Goal: Leave review/rating: Share an evaluation or opinion about a product, service, or content

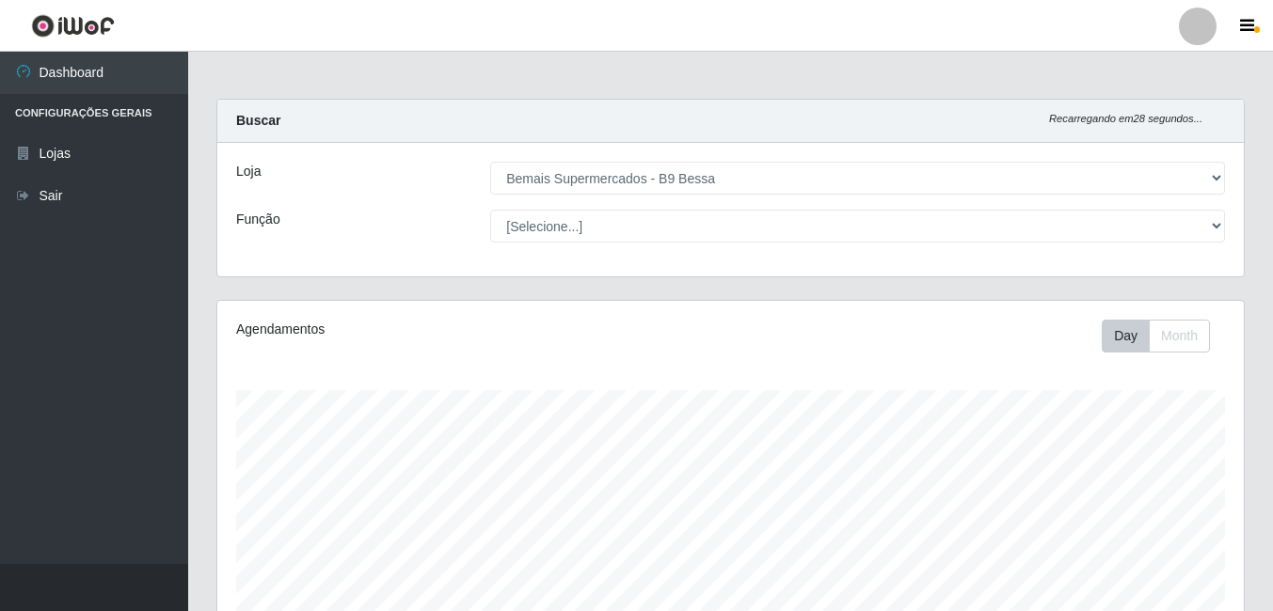
select select "410"
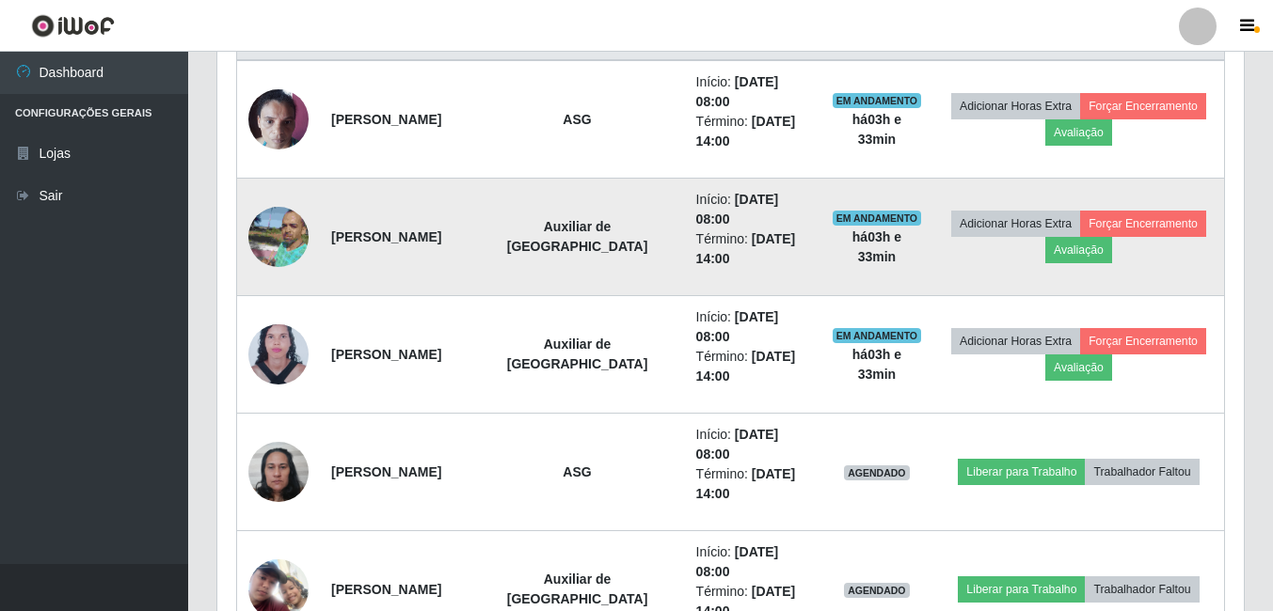
scroll to position [797, 0]
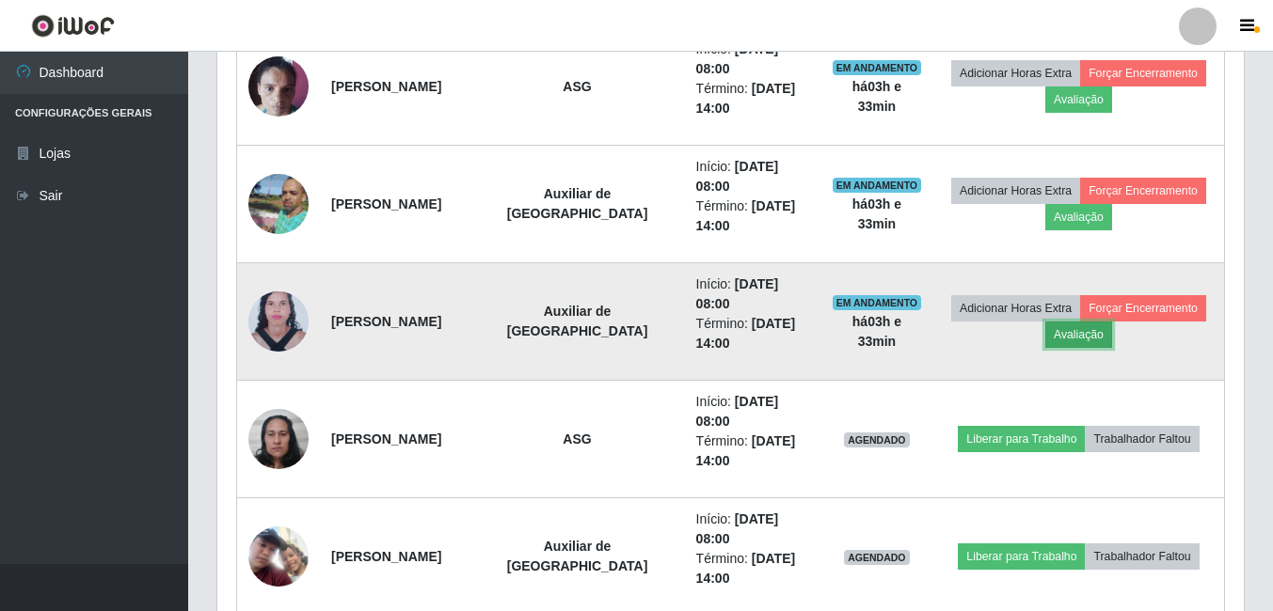
click at [1108, 336] on button "Avaliação" at bounding box center [1078, 335] width 67 height 26
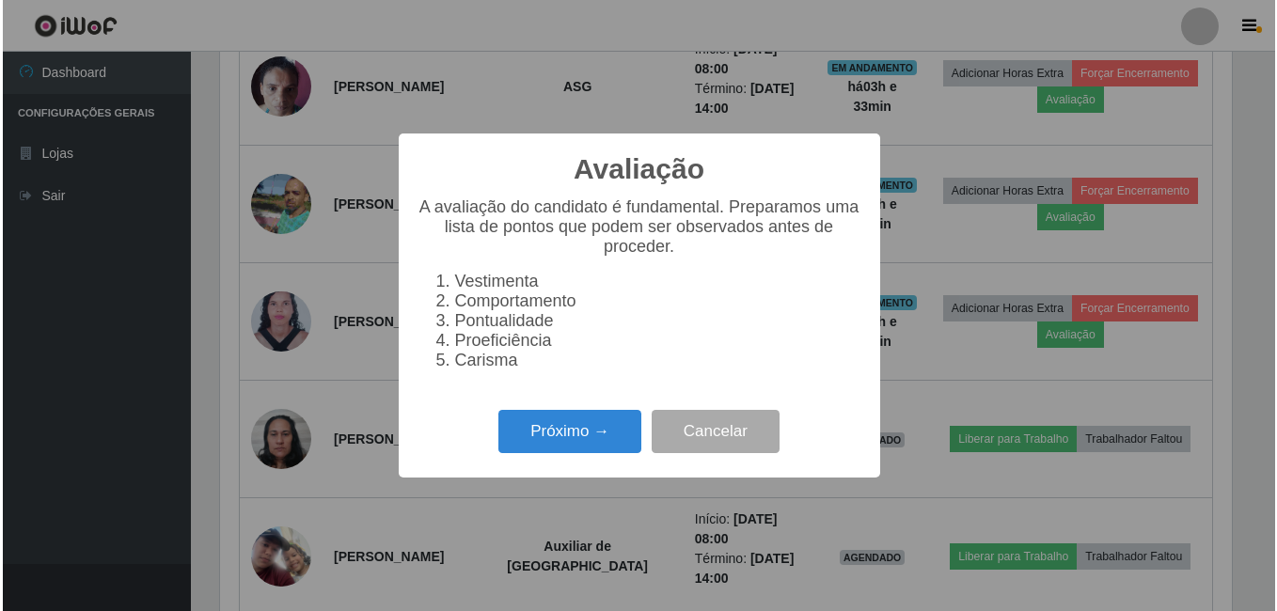
scroll to position [390, 1017]
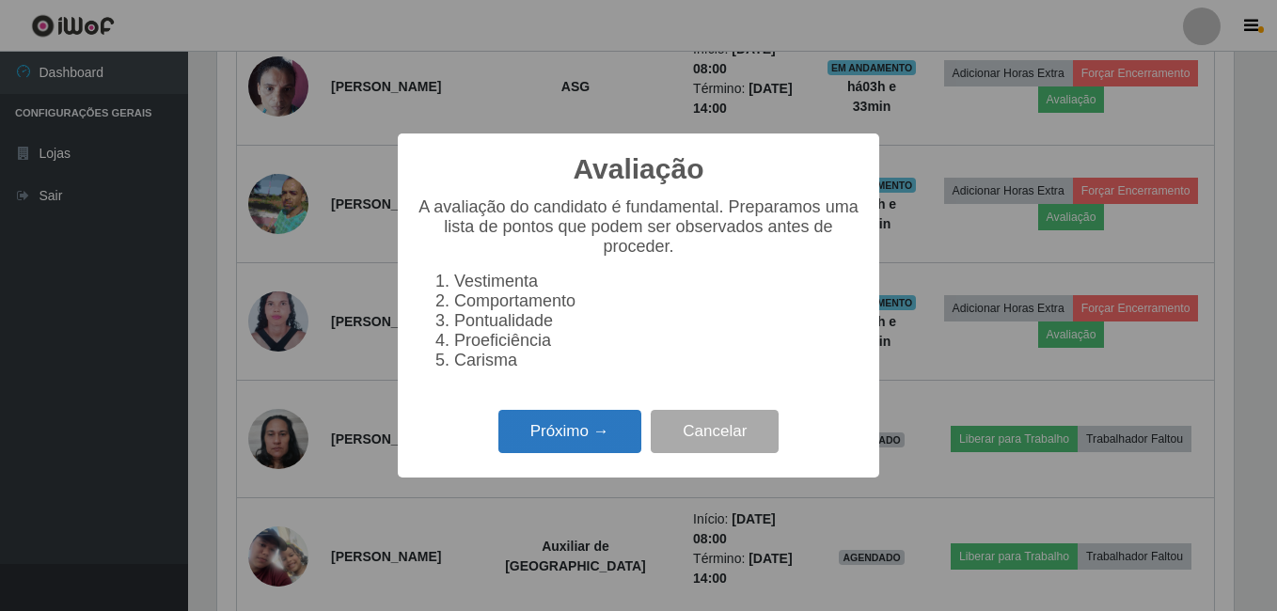
click at [556, 441] on button "Próximo →" at bounding box center [570, 432] width 143 height 44
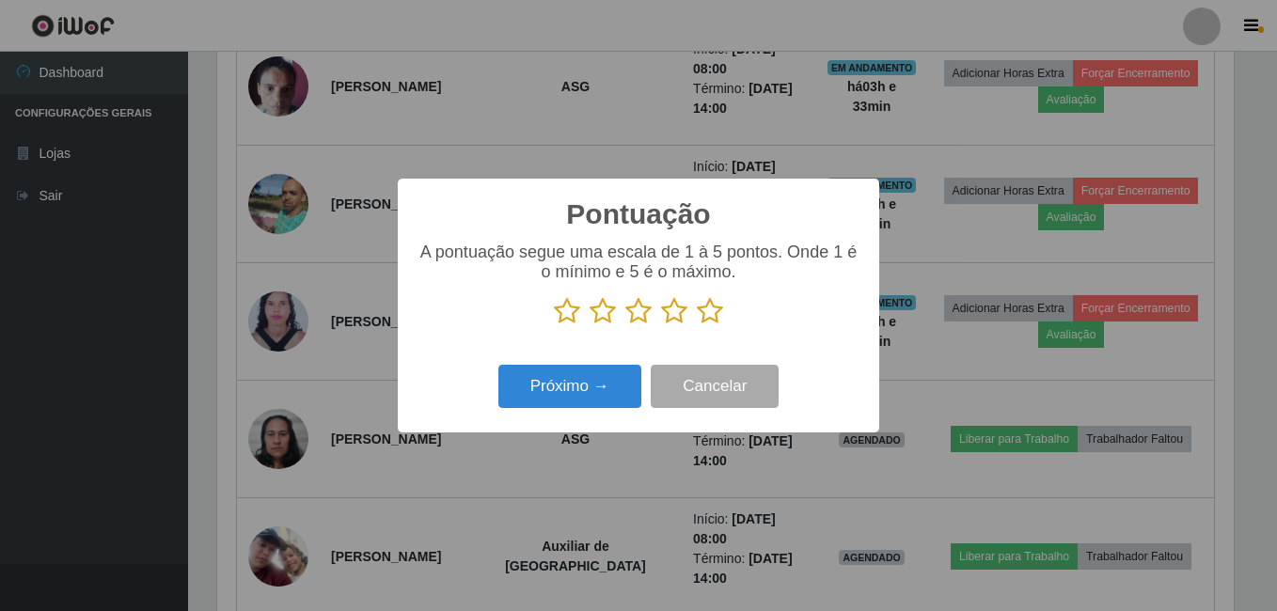
click at [703, 316] on icon at bounding box center [710, 311] width 26 height 28
click at [697, 325] on input "radio" at bounding box center [697, 325] width 0 height 0
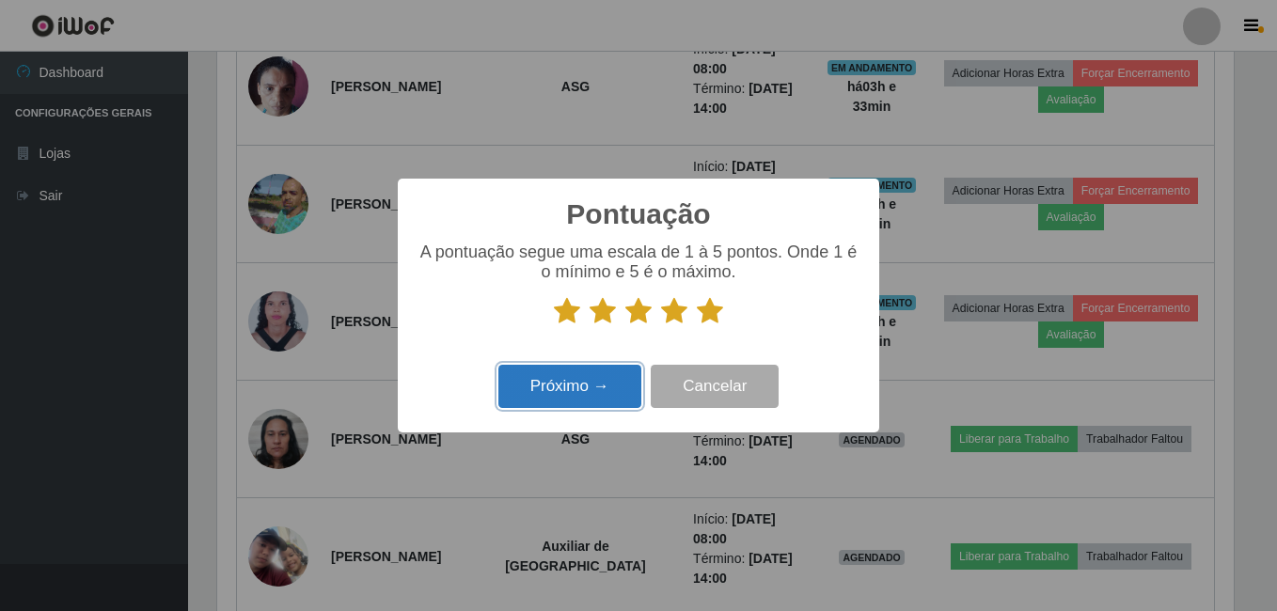
click at [576, 373] on button "Próximo →" at bounding box center [570, 387] width 143 height 44
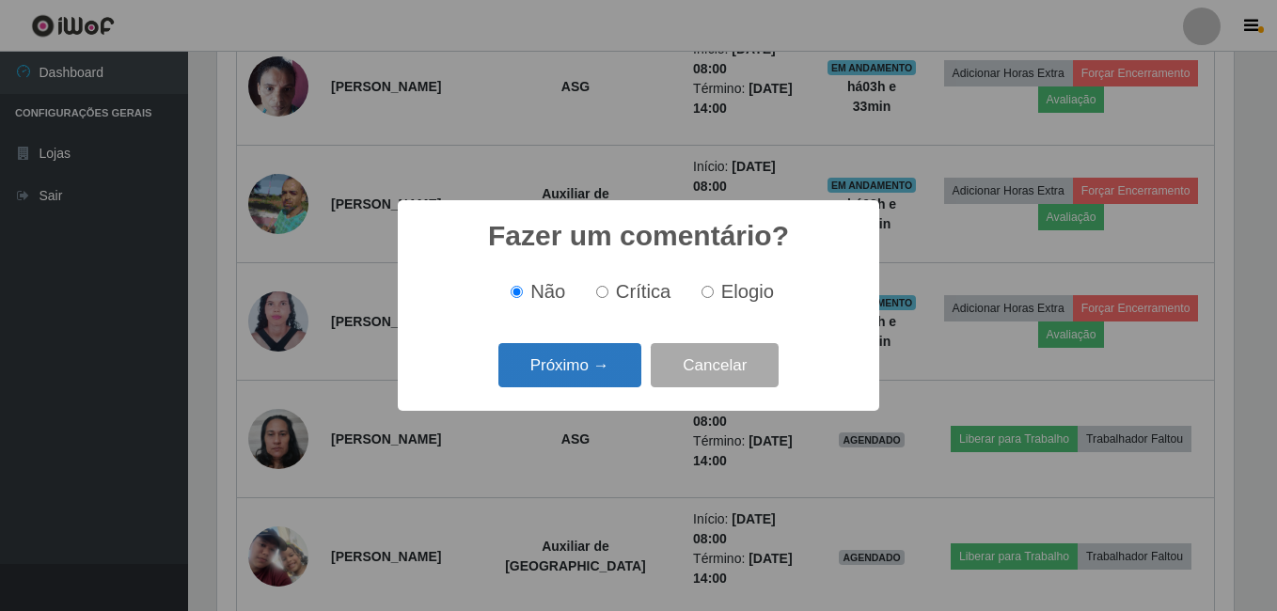
click at [594, 362] on button "Próximo →" at bounding box center [570, 365] width 143 height 44
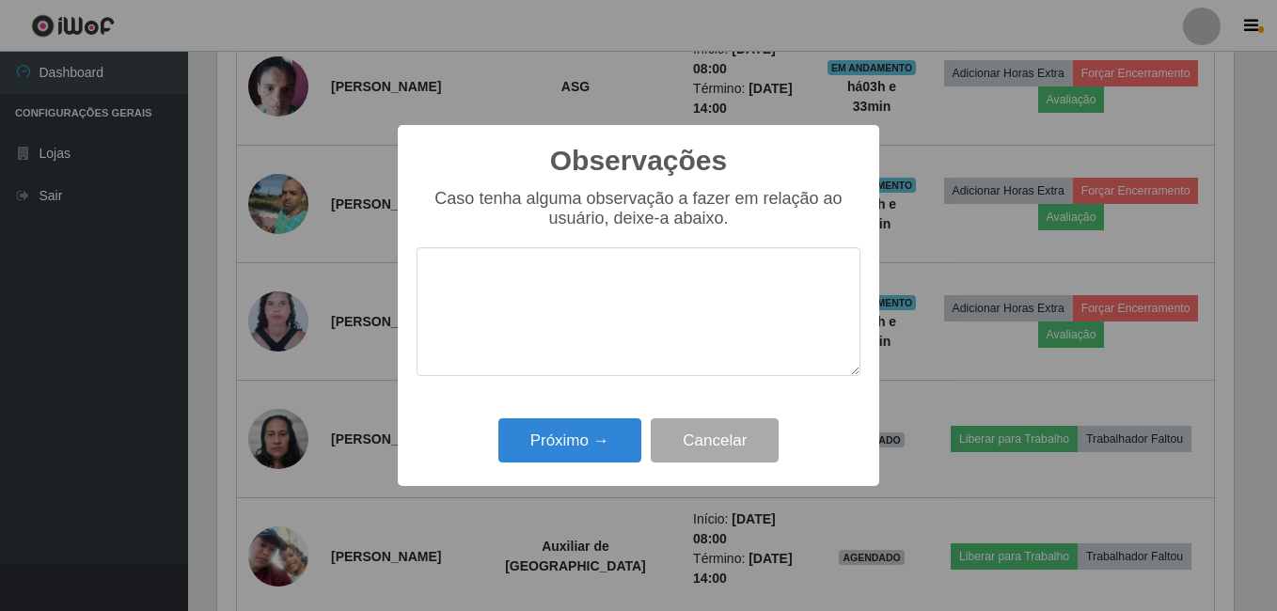
click at [646, 280] on textarea at bounding box center [639, 311] width 444 height 129
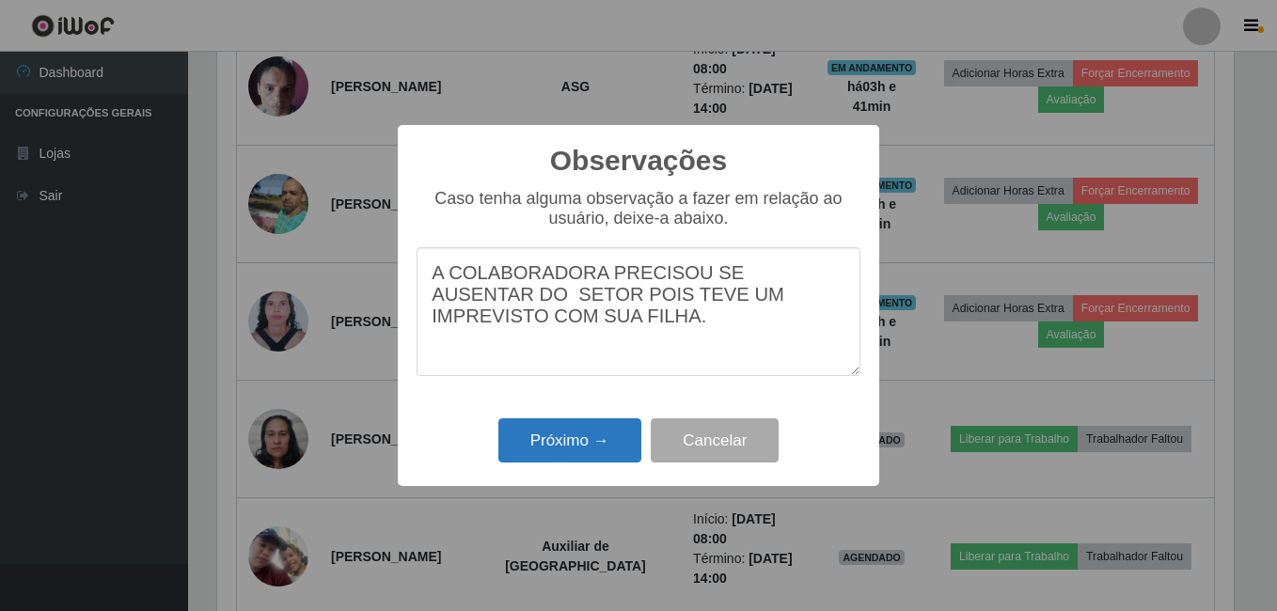
type textarea "A COLABORADORA PRECISOU SE AUSENTAR DO SETOR POIS TEVE UM IMPREVISTO COM SUA FI…"
click at [568, 444] on button "Próximo →" at bounding box center [570, 441] width 143 height 44
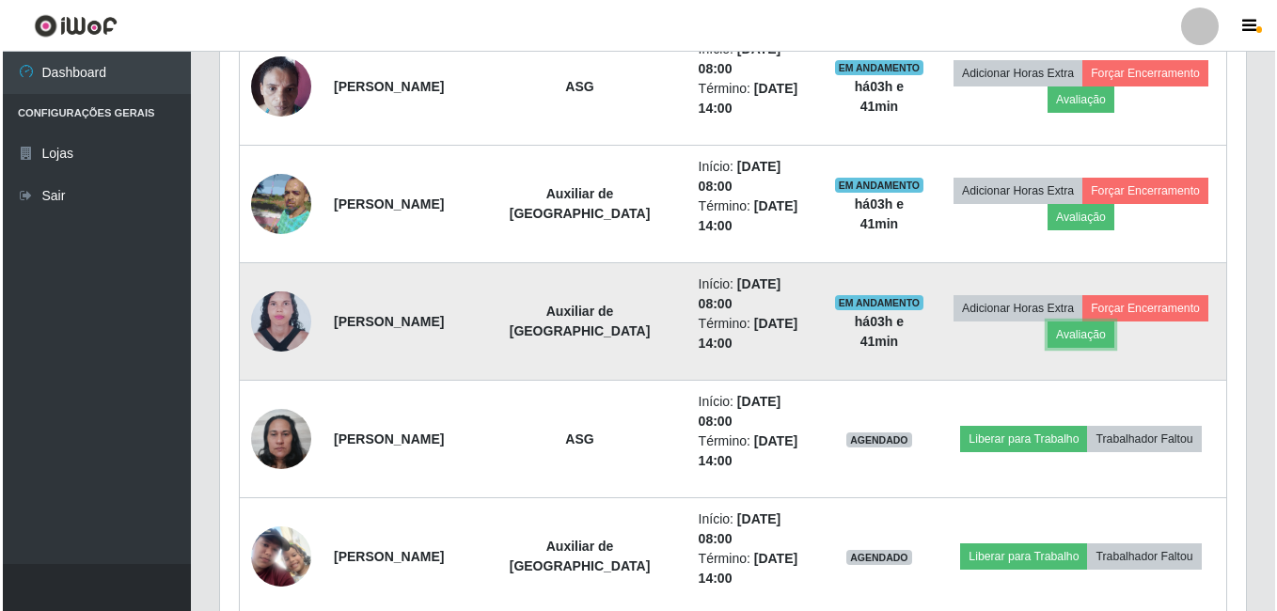
scroll to position [390, 1026]
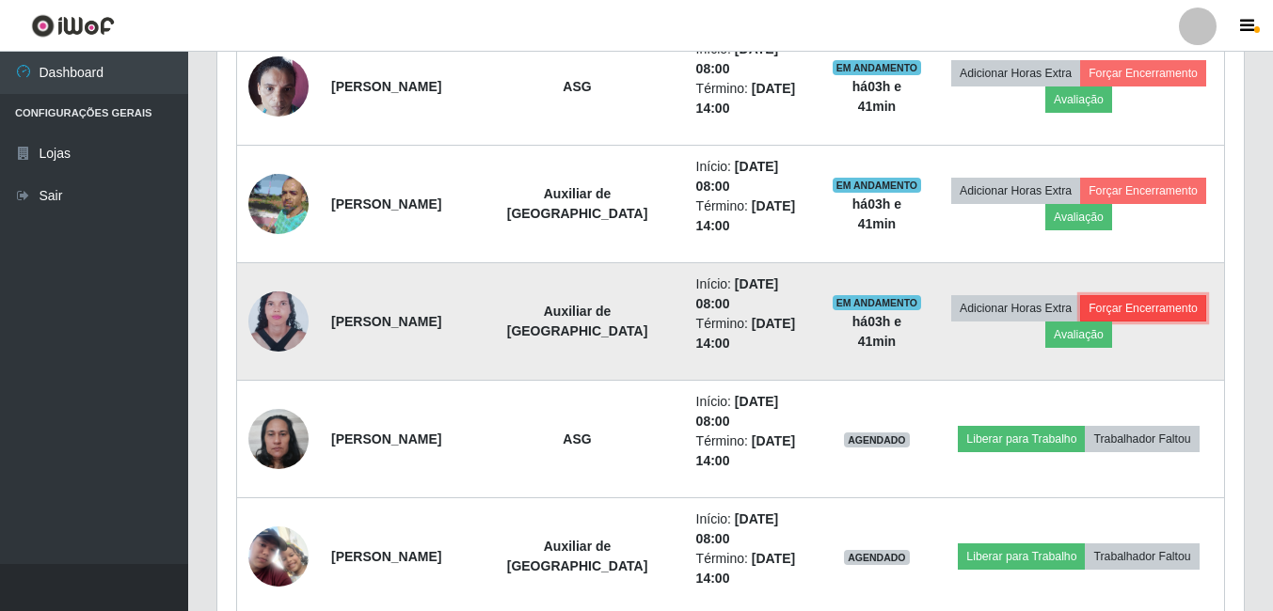
click at [1145, 298] on button "Forçar Encerramento" at bounding box center [1143, 308] width 126 height 26
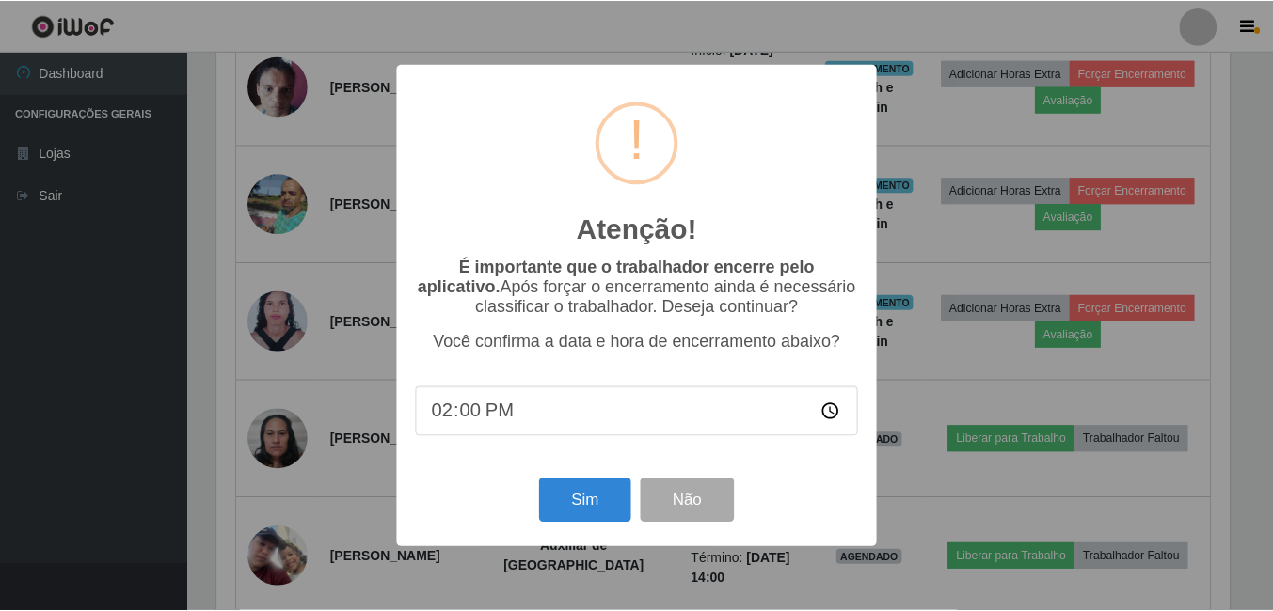
scroll to position [390, 1017]
click at [465, 409] on input "14:00" at bounding box center [639, 412] width 444 height 50
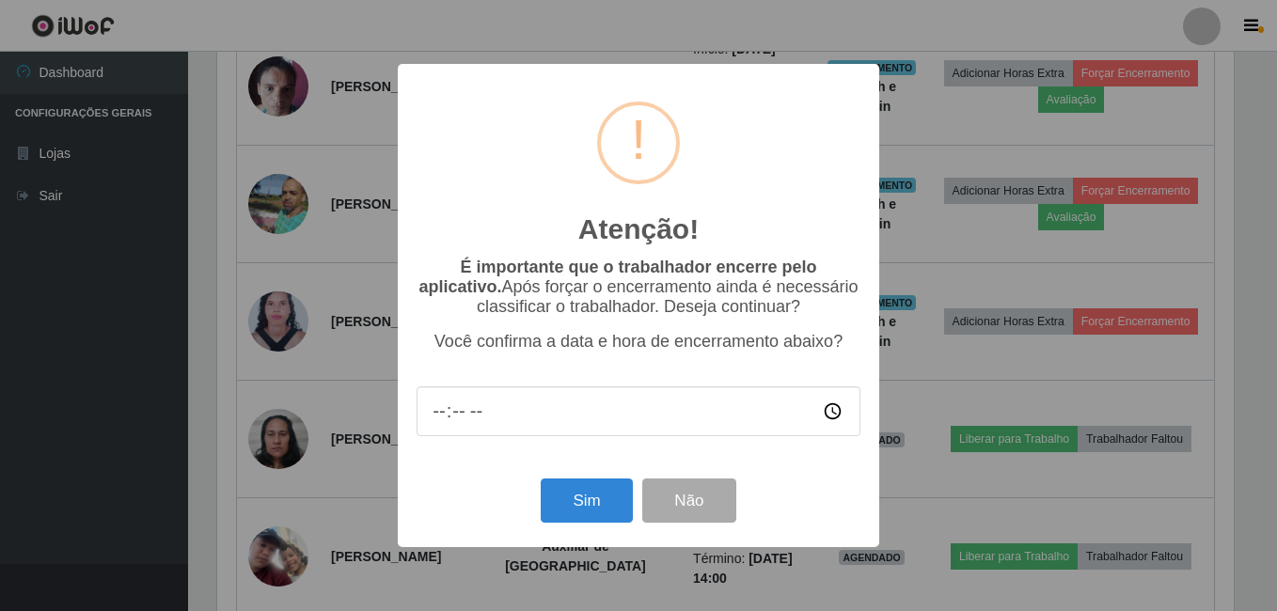
click at [450, 414] on input "time" at bounding box center [639, 412] width 444 height 50
type input "11:41"
click at [593, 507] on button "Sim" at bounding box center [586, 501] width 91 height 44
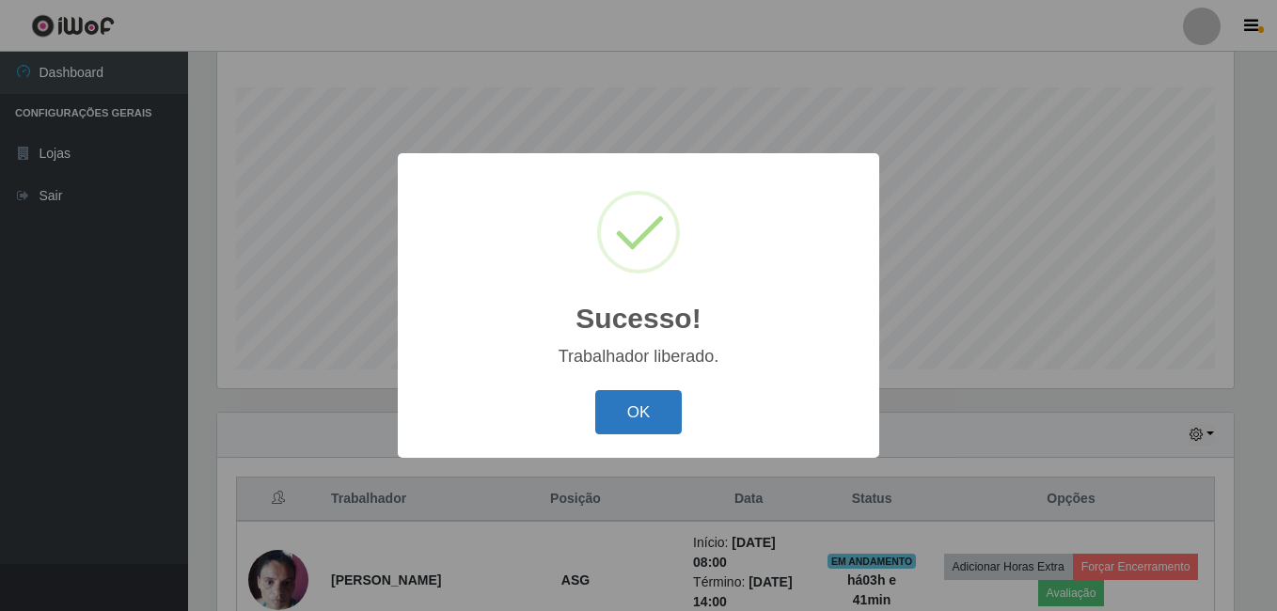
click at [665, 397] on button "OK" at bounding box center [638, 412] width 87 height 44
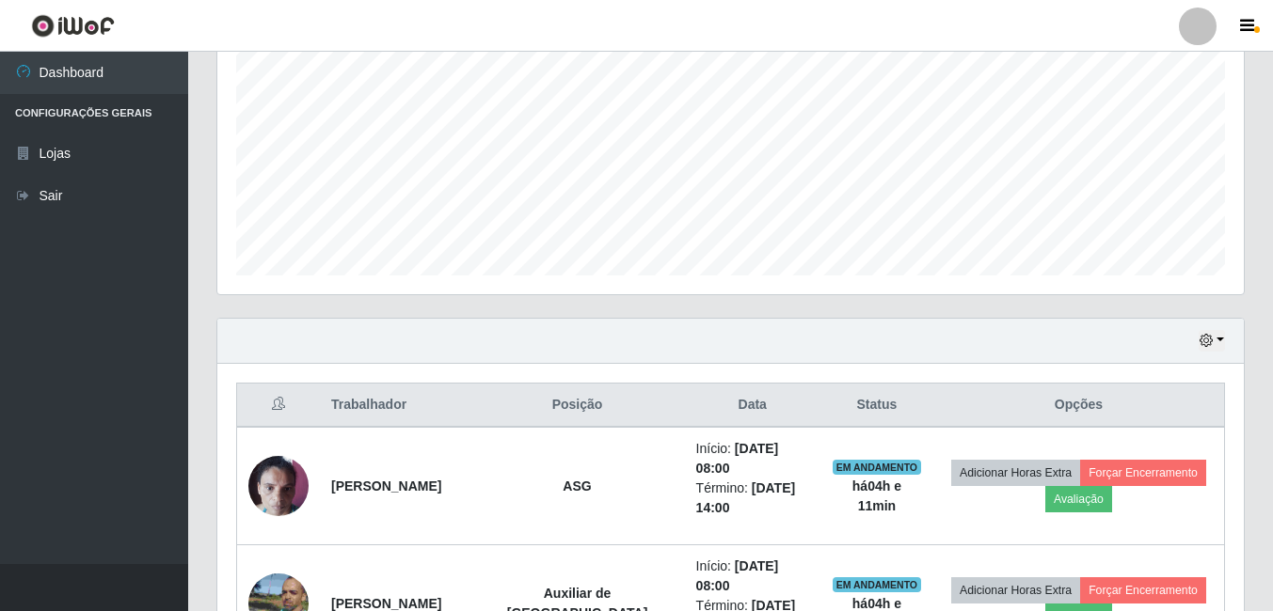
scroll to position [585, 0]
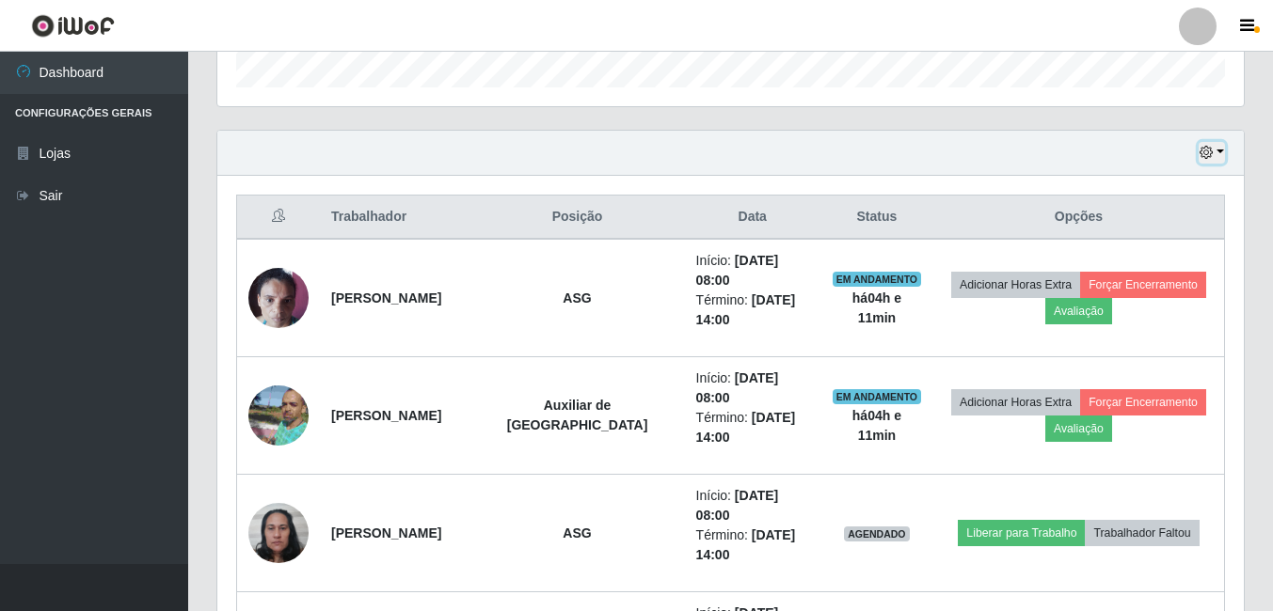
click at [1208, 151] on icon "button" at bounding box center [1205, 152] width 13 height 13
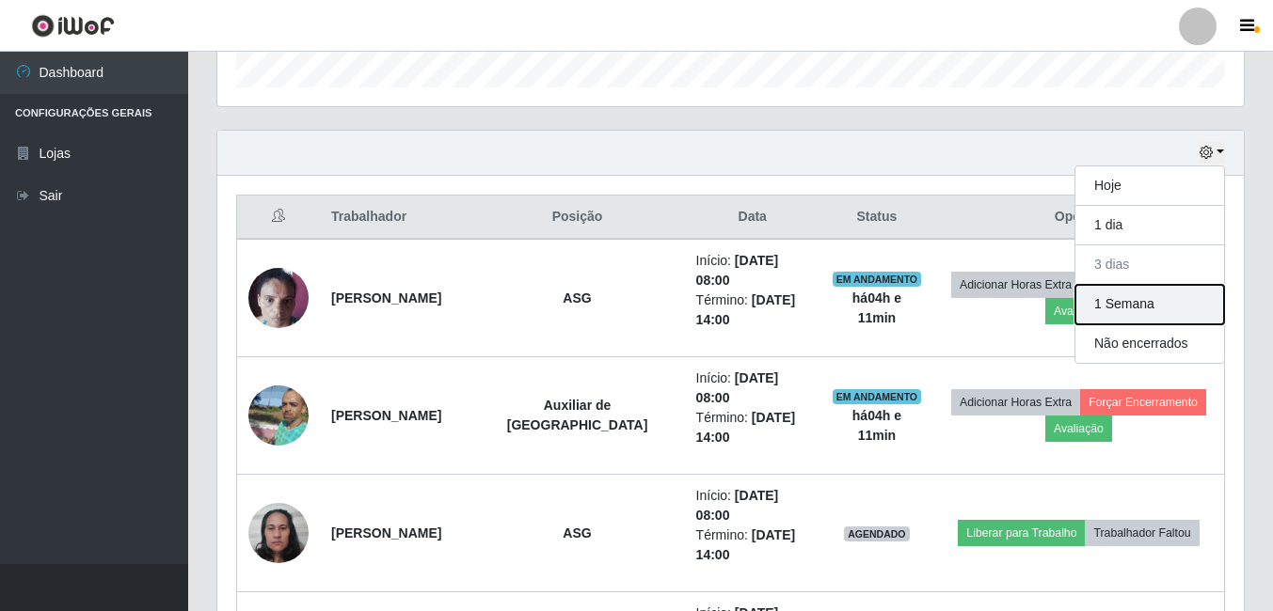
click at [1129, 307] on button "1 Semana" at bounding box center [1149, 305] width 149 height 40
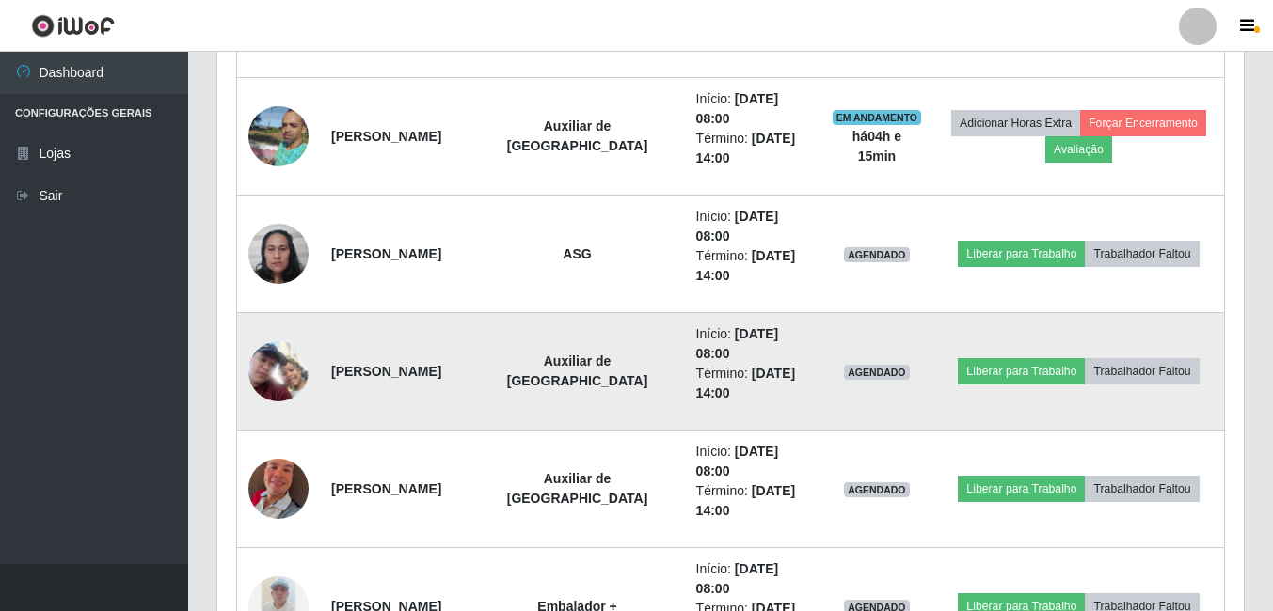
scroll to position [867, 0]
